Goal: Task Accomplishment & Management: Use online tool/utility

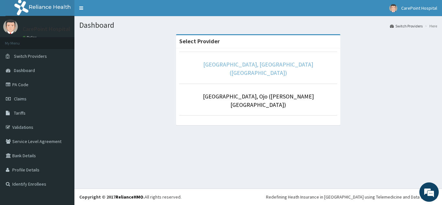
click at [257, 63] on link "[GEOGRAPHIC_DATA], [GEOGRAPHIC_DATA] ([GEOGRAPHIC_DATA])" at bounding box center [258, 69] width 110 height 16
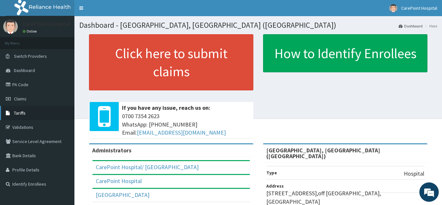
click at [22, 112] on span "Tariffs" at bounding box center [20, 113] width 12 height 6
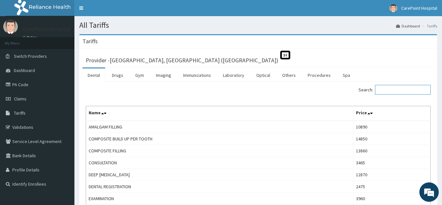
click at [391, 89] on input "Search:" at bounding box center [403, 90] width 56 height 10
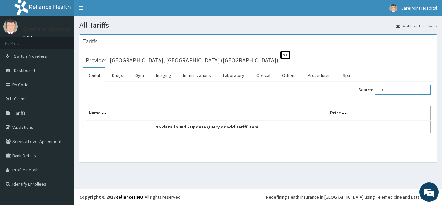
type input "F"
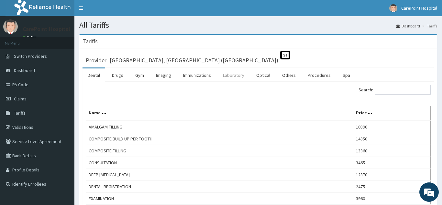
click at [234, 77] on link "Laboratory" at bounding box center [234, 76] width 32 height 14
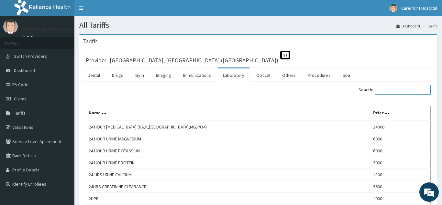
click at [386, 91] on input "Search:" at bounding box center [403, 90] width 56 height 10
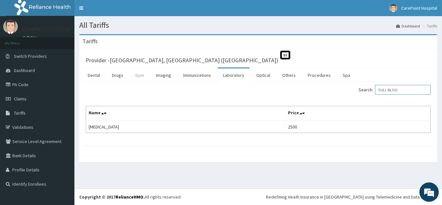
type input "FULL BLOO"
click at [139, 76] on link "Gym" at bounding box center [139, 76] width 19 height 14
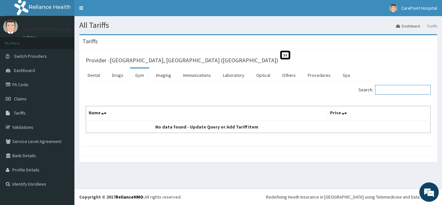
click at [393, 92] on input "Search:" at bounding box center [403, 90] width 56 height 10
type input "GY"
click at [317, 78] on link "Procedures" at bounding box center [318, 76] width 33 height 14
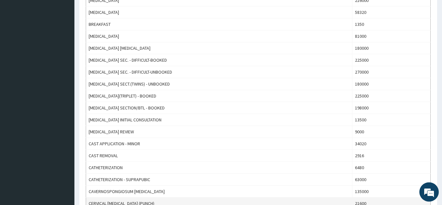
scroll to position [429, 0]
